Goal: Task Accomplishment & Management: Complete application form

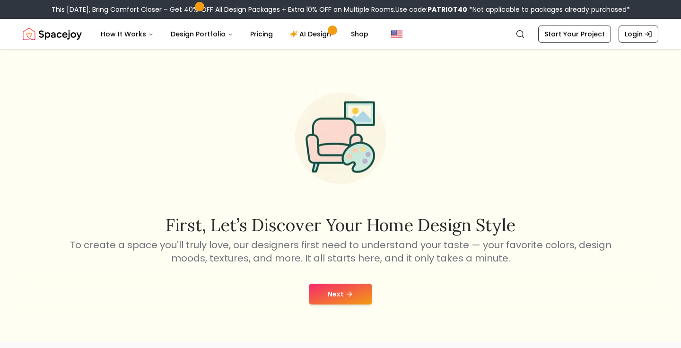
click at [344, 288] on button "Next" at bounding box center [340, 294] width 63 height 21
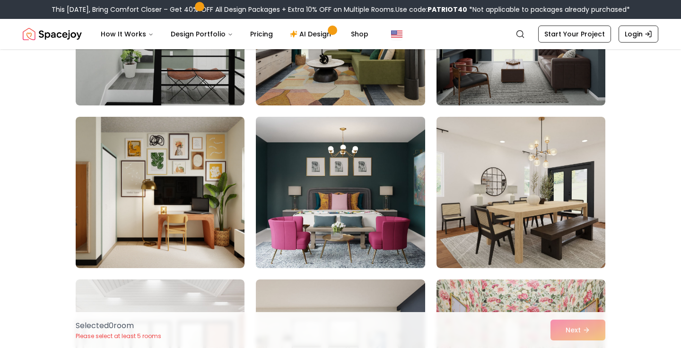
scroll to position [990, 0]
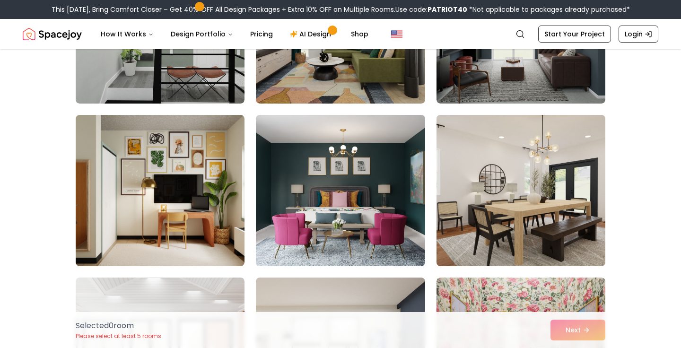
click at [528, 229] on img at bounding box center [520, 190] width 177 height 159
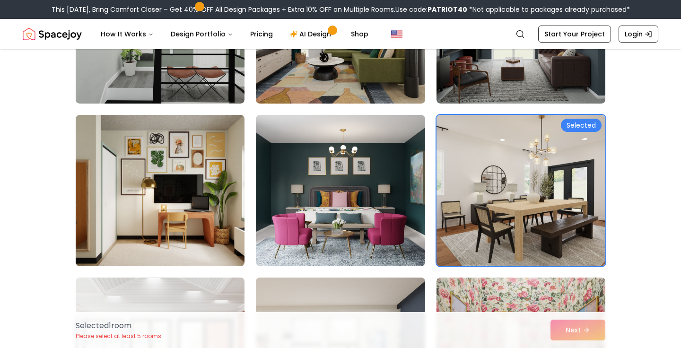
click at [586, 329] on div "Selected 1 room Please select at least 5 rooms Next" at bounding box center [340, 330] width 545 height 36
click at [587, 331] on div "Selected 1 room Please select at least 5 rooms Next" at bounding box center [340, 330] width 545 height 36
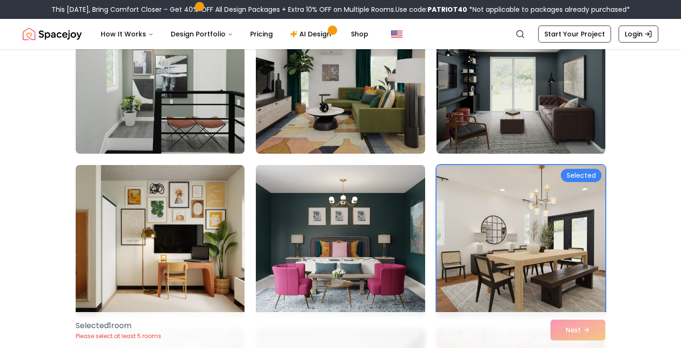
scroll to position [861, 0]
